Goal: Information Seeking & Learning: Check status

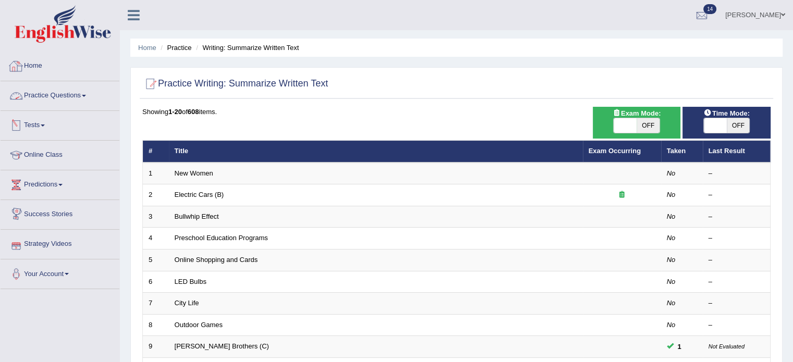
click at [21, 65] on div at bounding box center [16, 66] width 16 height 16
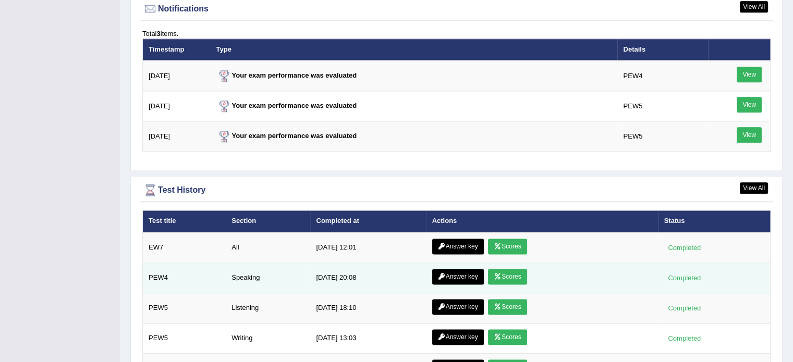
scroll to position [1286, 0]
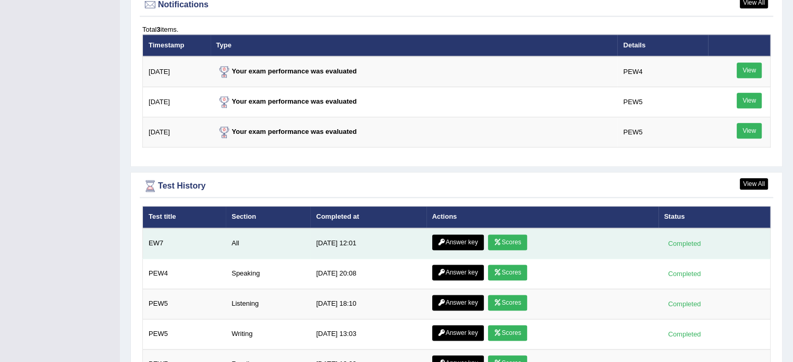
click at [465, 237] on link "Answer key" at bounding box center [458, 243] width 52 height 16
click at [495, 239] on icon at bounding box center [498, 242] width 8 height 6
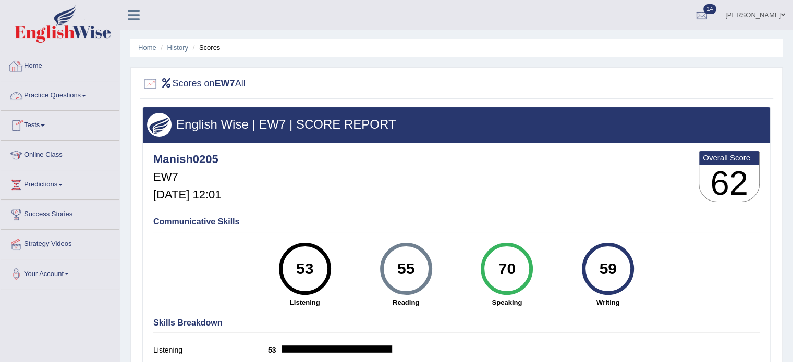
click at [30, 70] on link "Home" at bounding box center [60, 65] width 119 height 26
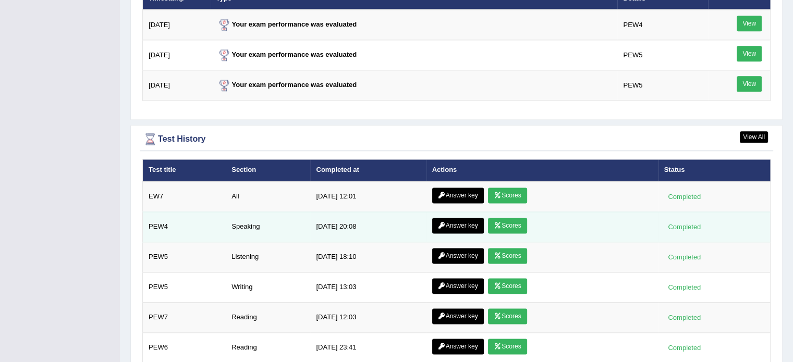
scroll to position [1338, 0]
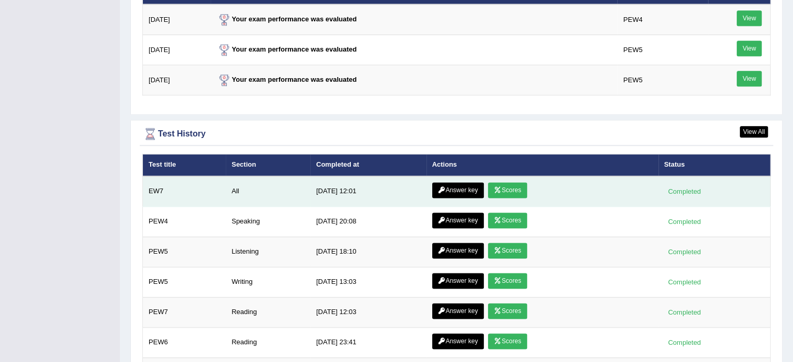
click at [509, 185] on link "Scores" at bounding box center [507, 191] width 39 height 16
click at [448, 187] on link "Answer key" at bounding box center [458, 191] width 52 height 16
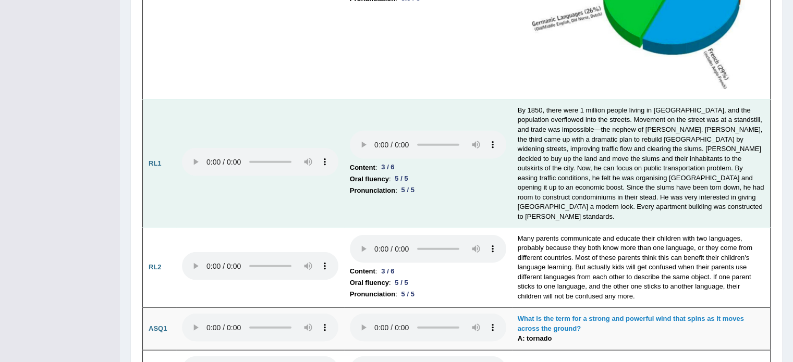
scroll to position [2312, 0]
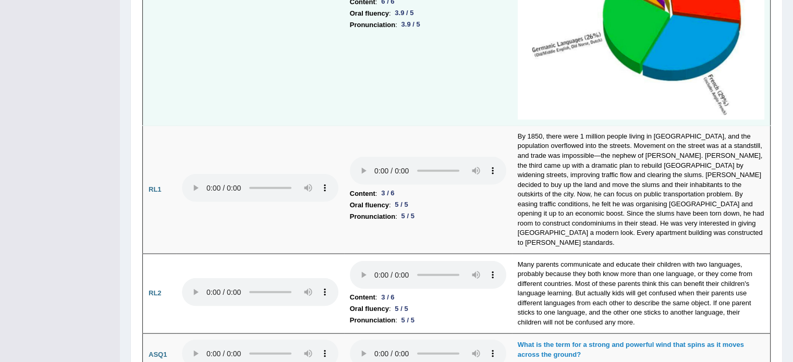
drag, startPoint x: 365, startPoint y: 179, endPoint x: 202, endPoint y: 65, distance: 198.8
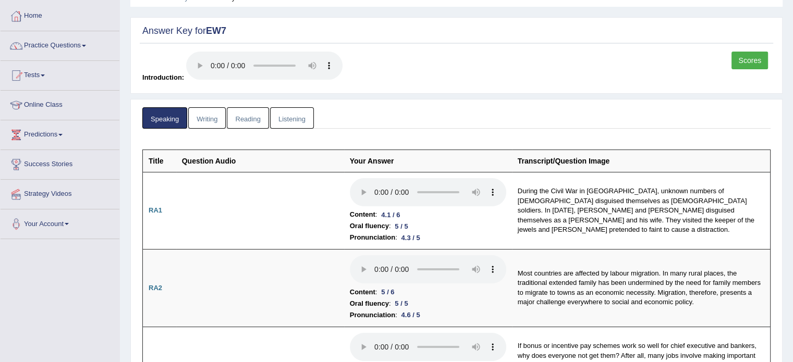
scroll to position [0, 0]
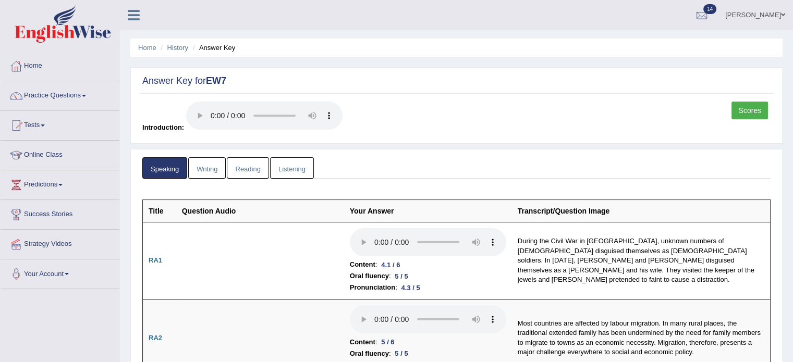
click at [219, 169] on link "Writing" at bounding box center [207, 168] width 38 height 21
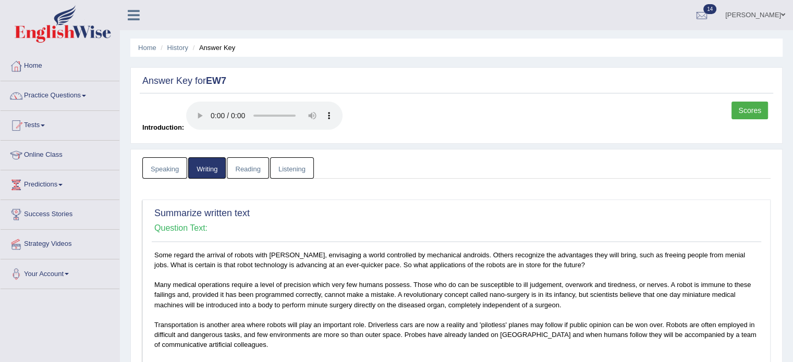
click at [255, 171] on link "Reading" at bounding box center [248, 168] width 42 height 21
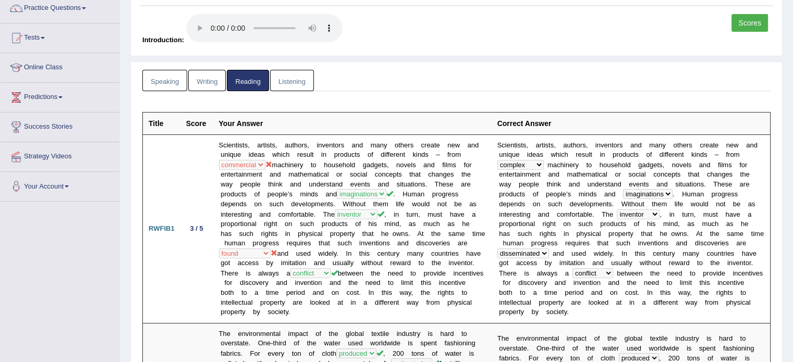
scroll to position [87, 0]
click at [307, 91] on link "Listening" at bounding box center [292, 81] width 44 height 21
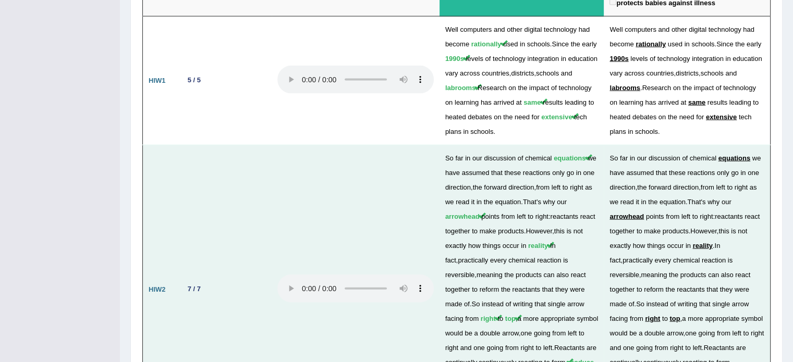
scroll to position [2291, 0]
